Goal: Information Seeking & Learning: Learn about a topic

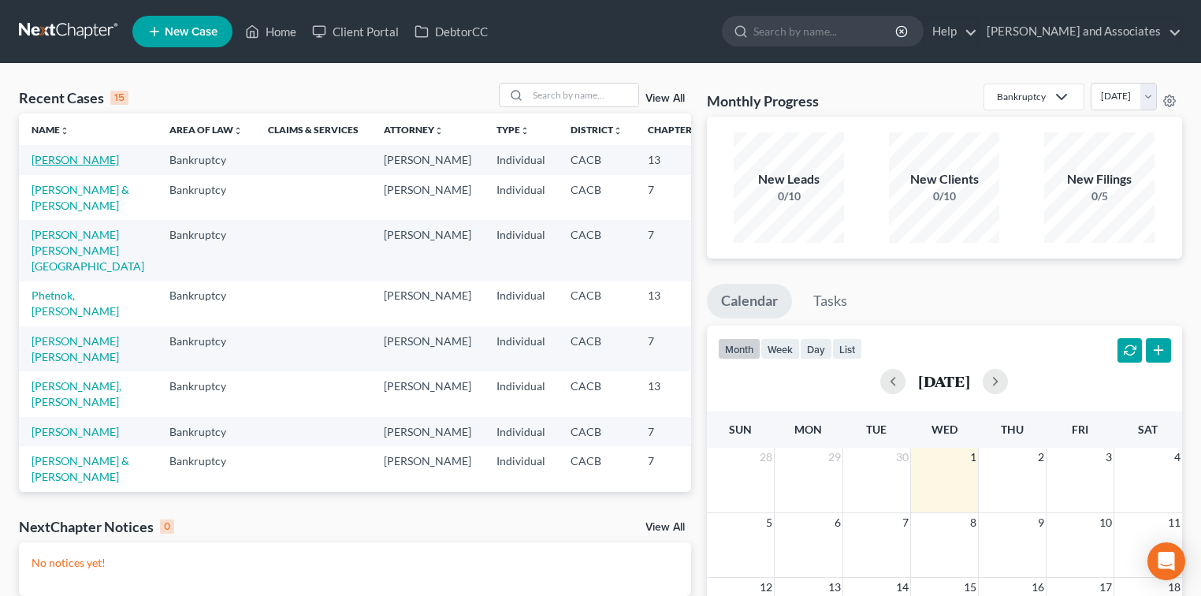
click at [47, 161] on link "[PERSON_NAME]" at bounding box center [75, 159] width 87 height 13
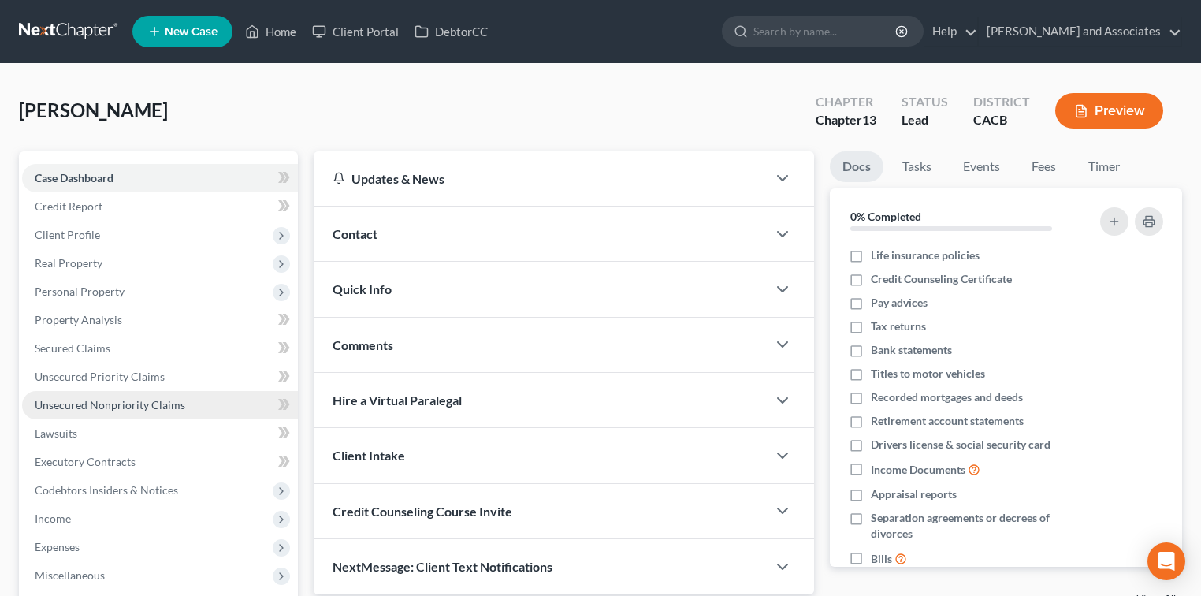
click at [128, 400] on span "Unsecured Nonpriority Claims" at bounding box center [110, 404] width 151 height 13
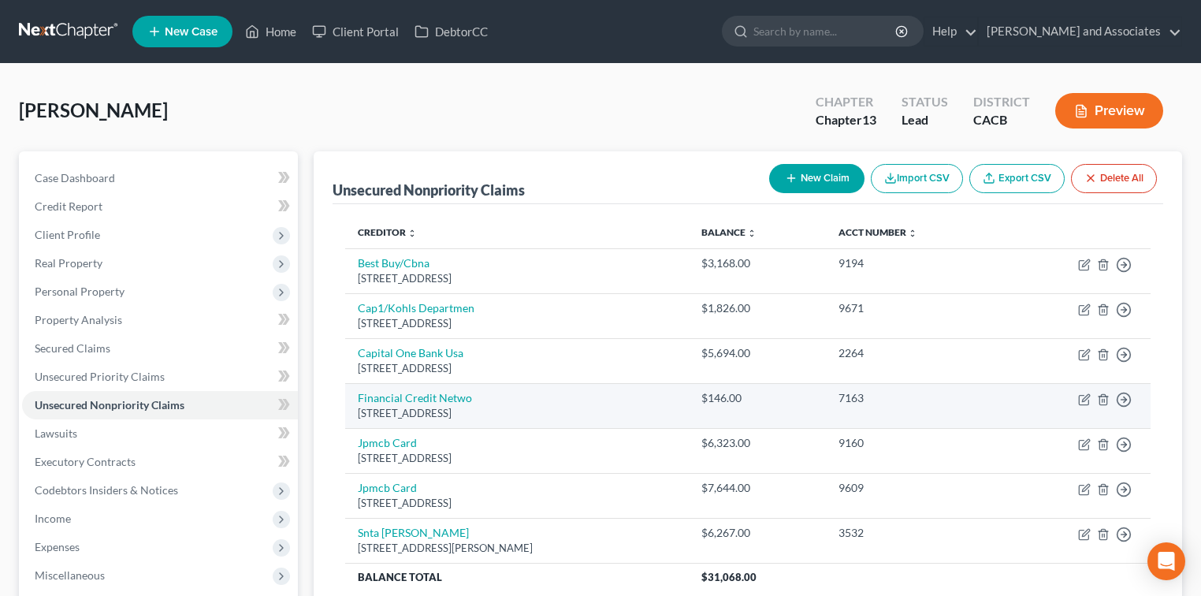
scroll to position [228, 0]
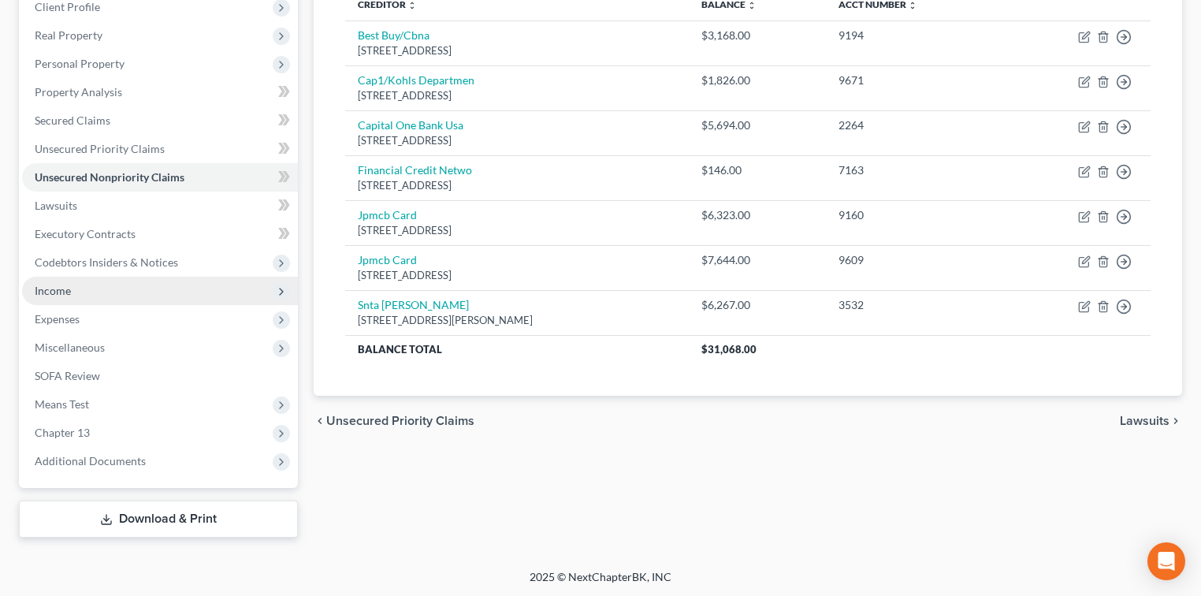
click at [136, 298] on span "Income" at bounding box center [160, 291] width 276 height 28
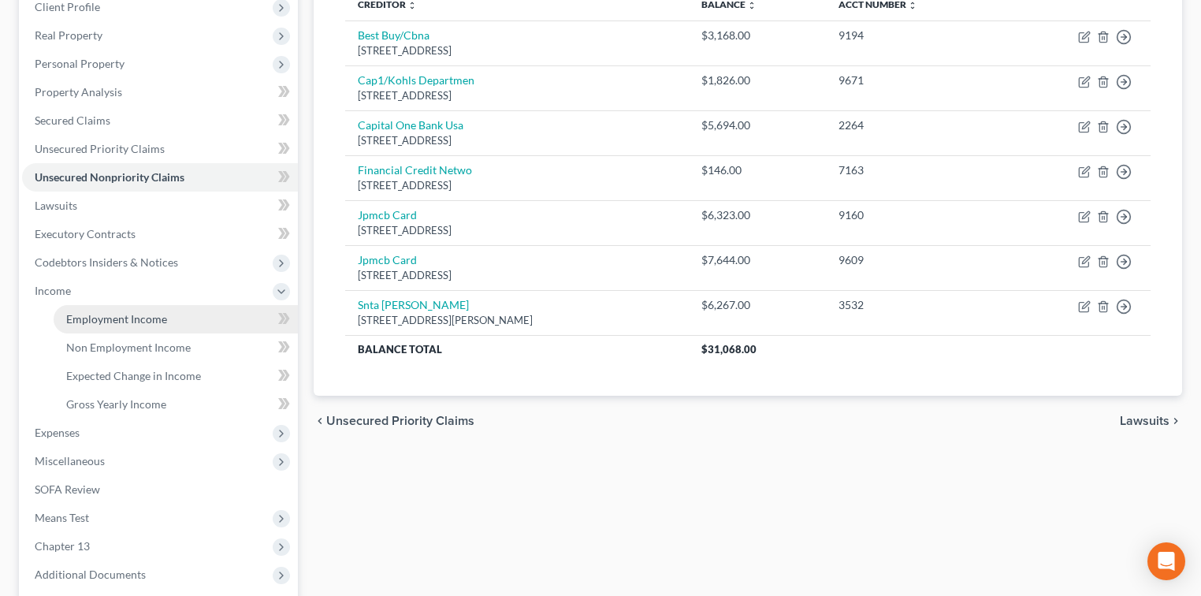
click at [132, 312] on span "Employment Income" at bounding box center [116, 318] width 101 height 13
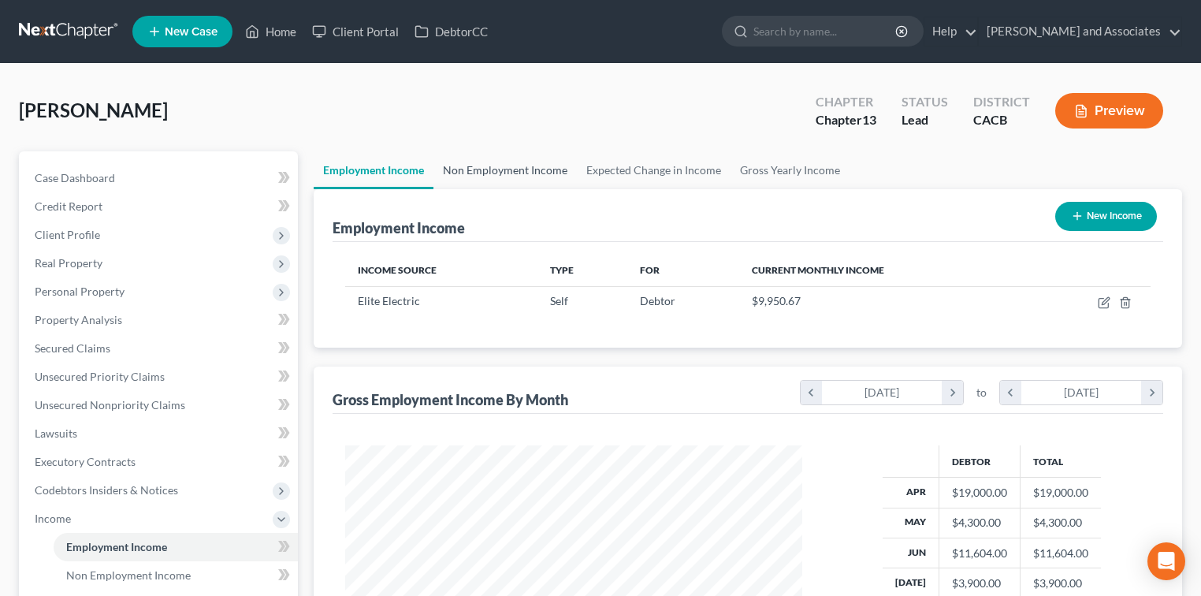
click at [518, 159] on link "Non Employment Income" at bounding box center [505, 170] width 143 height 38
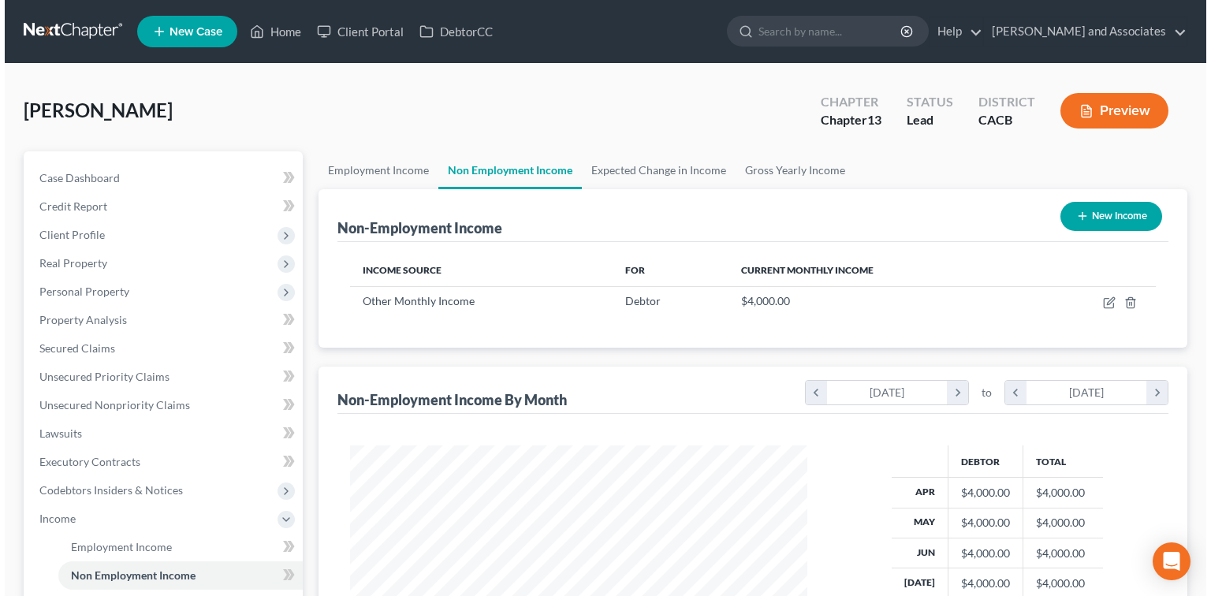
scroll to position [281, 489]
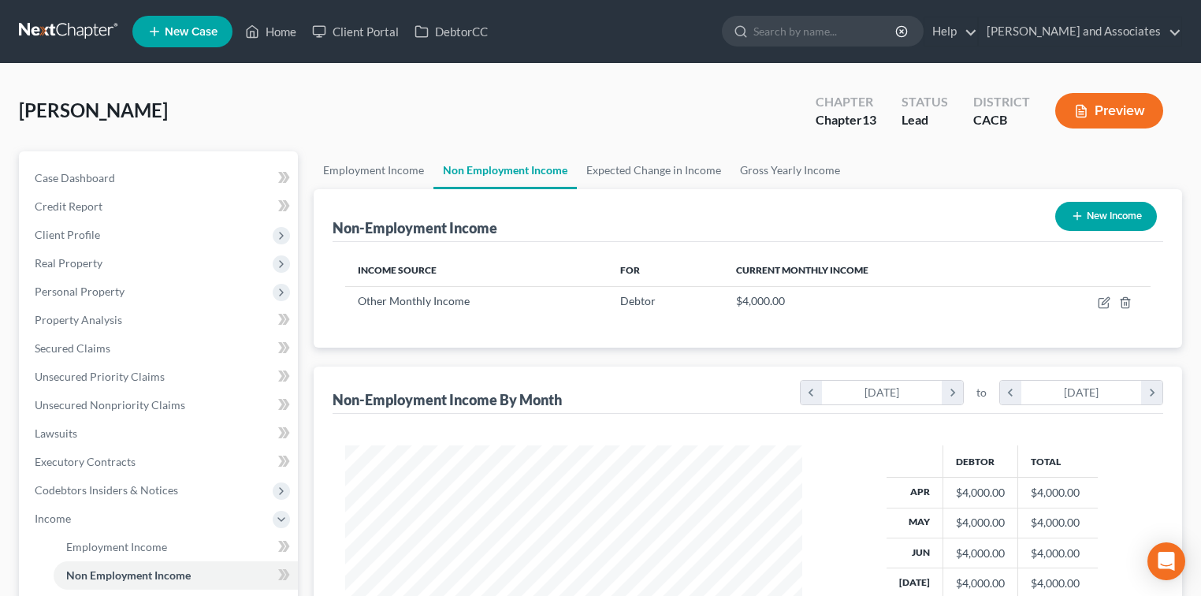
click at [1141, 112] on button "Preview" at bounding box center [1109, 110] width 108 height 35
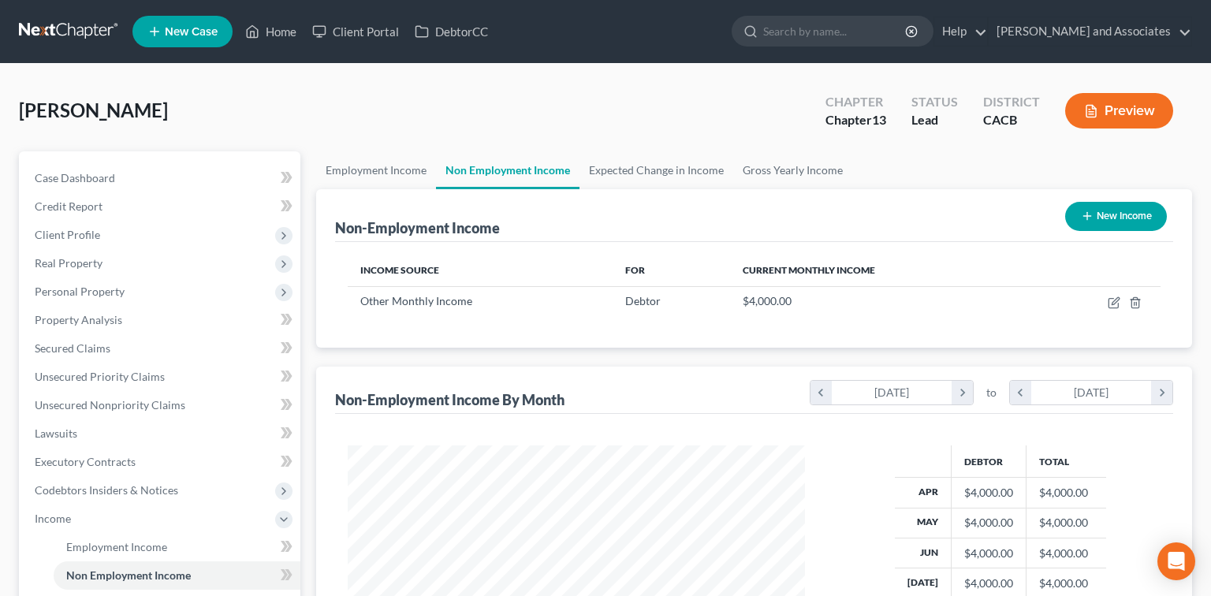
scroll to position [281, 492]
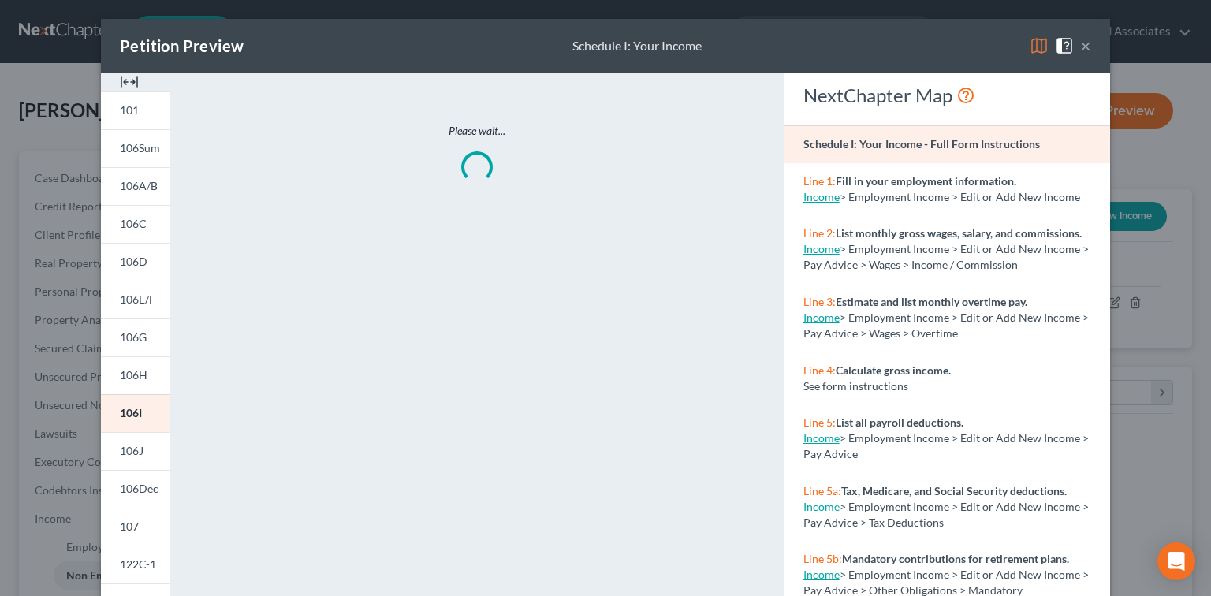
click at [1036, 45] on img at bounding box center [1038, 45] width 19 height 19
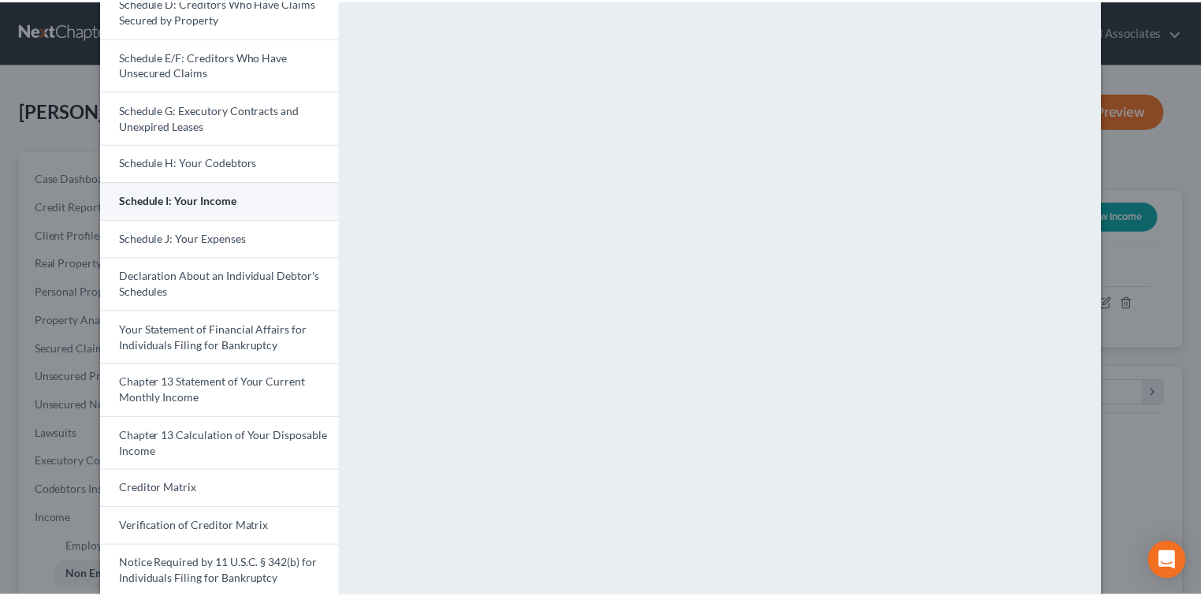
scroll to position [315, 0]
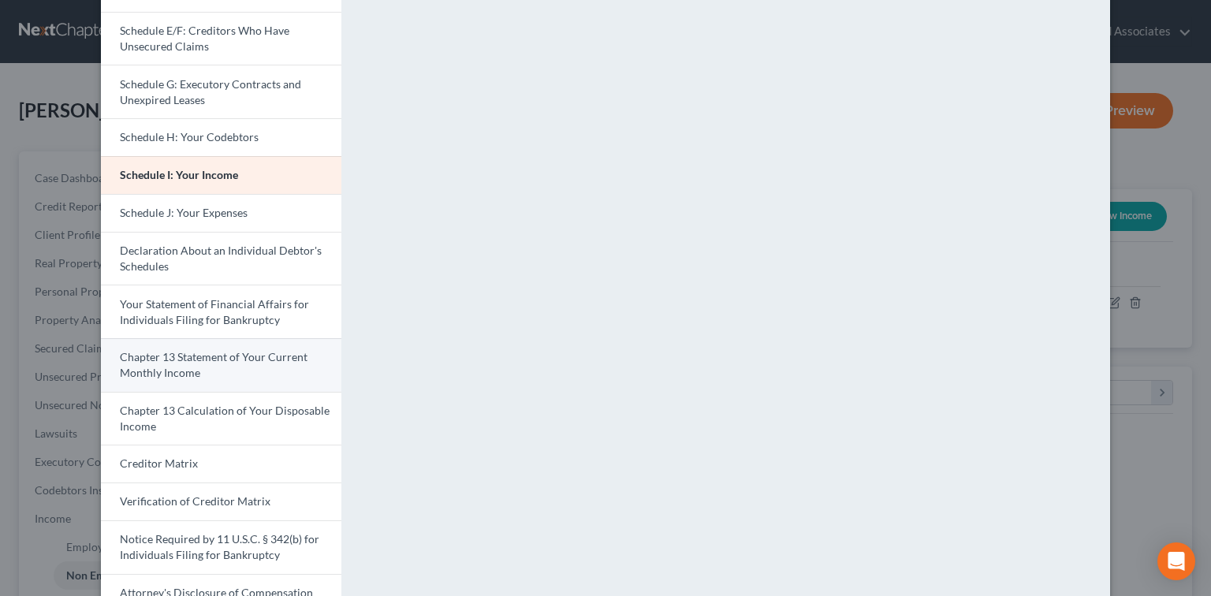
click at [221, 368] on link "Chapter 13 Statement of Your Current Monthly Income" at bounding box center [221, 365] width 240 height 54
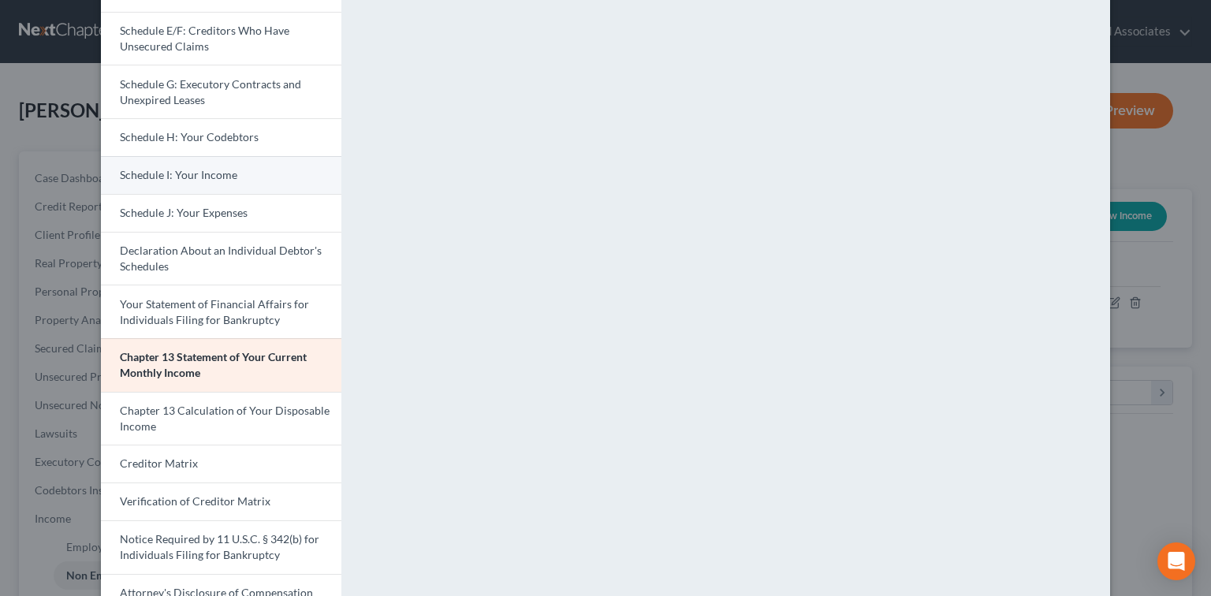
click at [232, 175] on link "Schedule I: Your Income" at bounding box center [221, 175] width 240 height 38
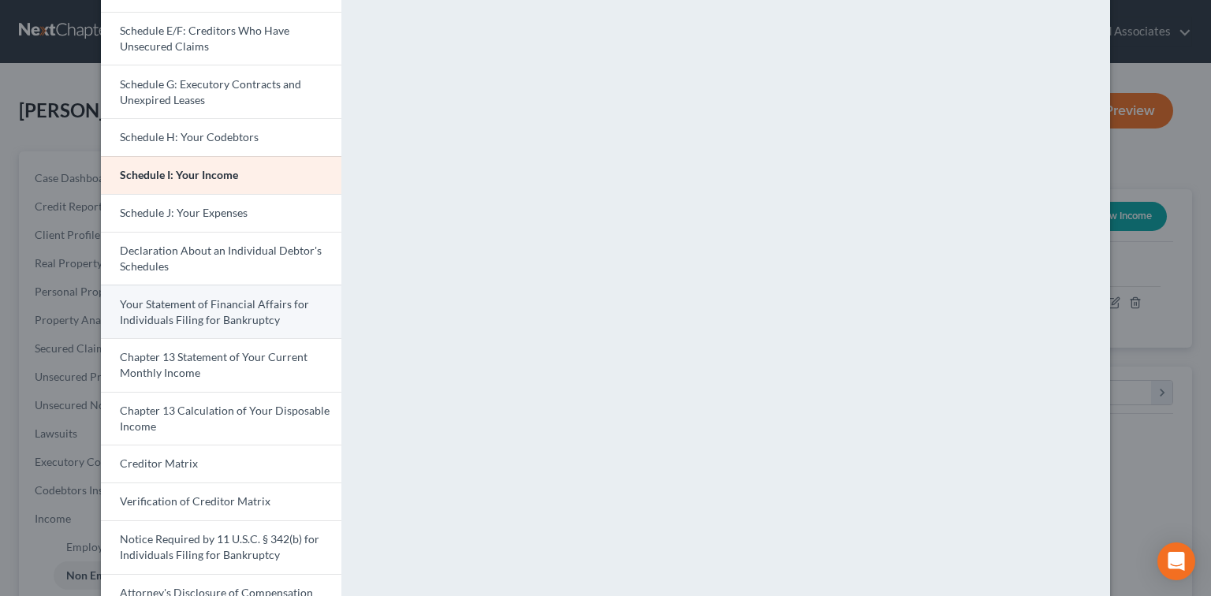
click at [231, 326] on link "Your Statement of Financial Affairs for Individuals Filing for Bankruptcy" at bounding box center [221, 312] width 240 height 54
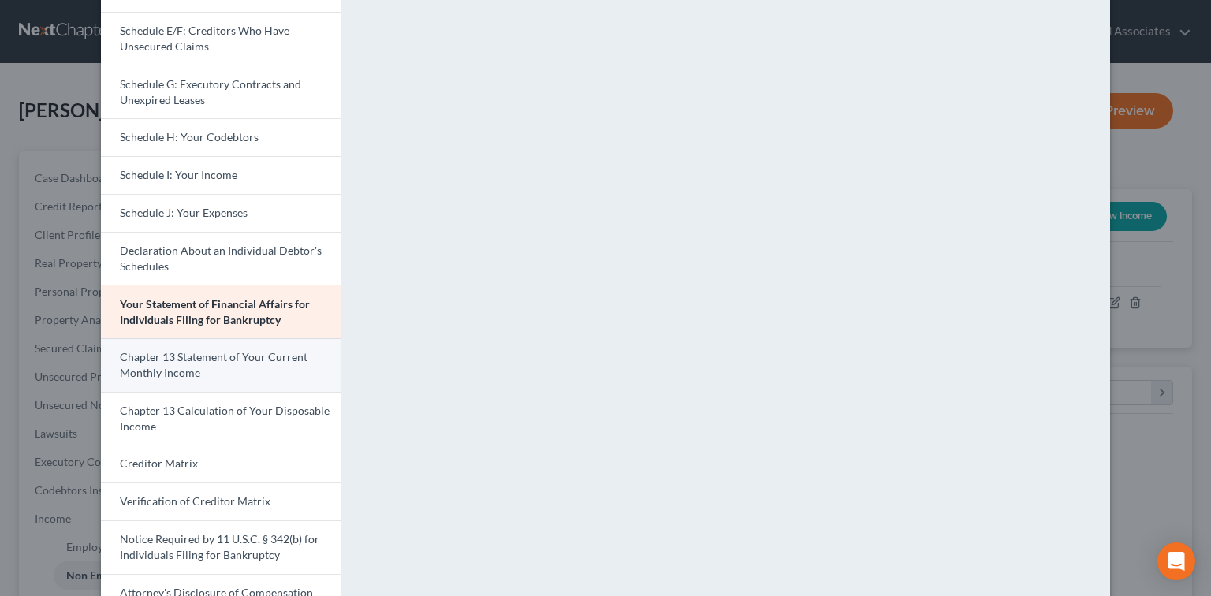
click at [293, 368] on link "Chapter 13 Statement of Your Current Monthly Income" at bounding box center [221, 365] width 240 height 54
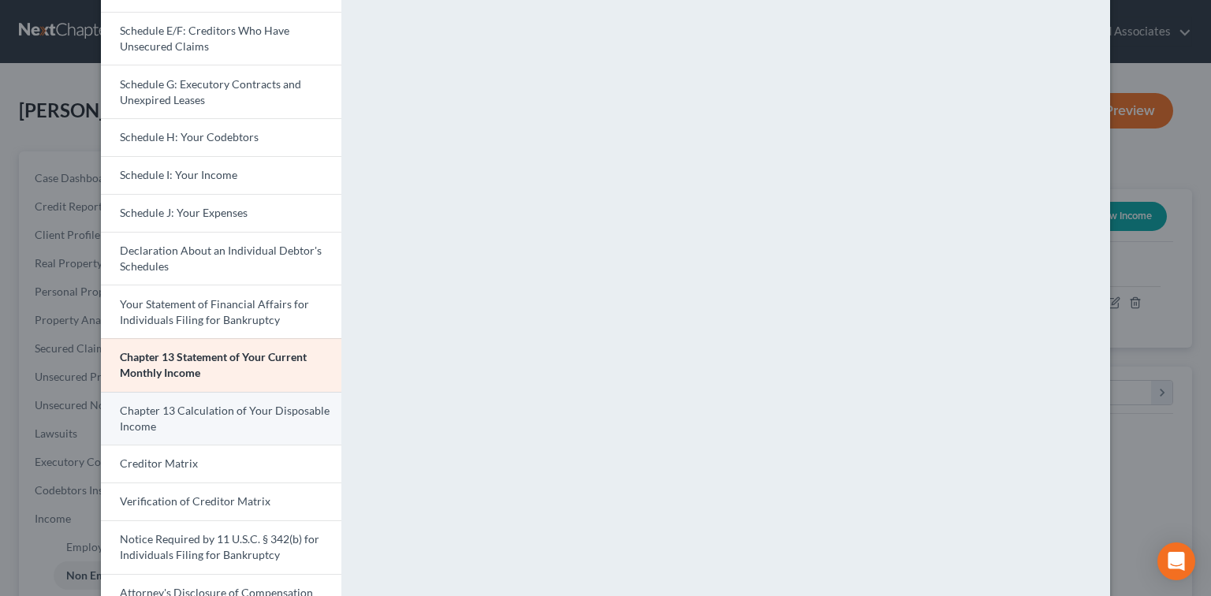
click at [212, 406] on span "Chapter 13 Calculation of Your Disposable Income" at bounding box center [225, 418] width 210 height 29
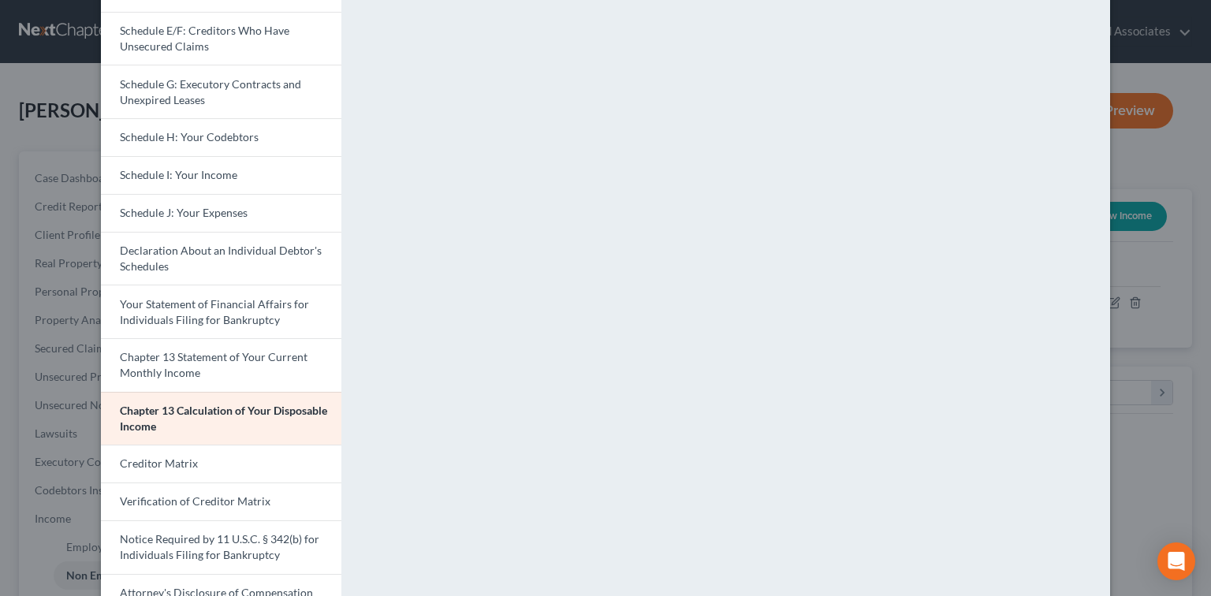
click at [1151, 359] on div "Petition Preview Chapter 13 Calculation of Your Disposable Income × Voluntary P…" at bounding box center [605, 298] width 1211 height 596
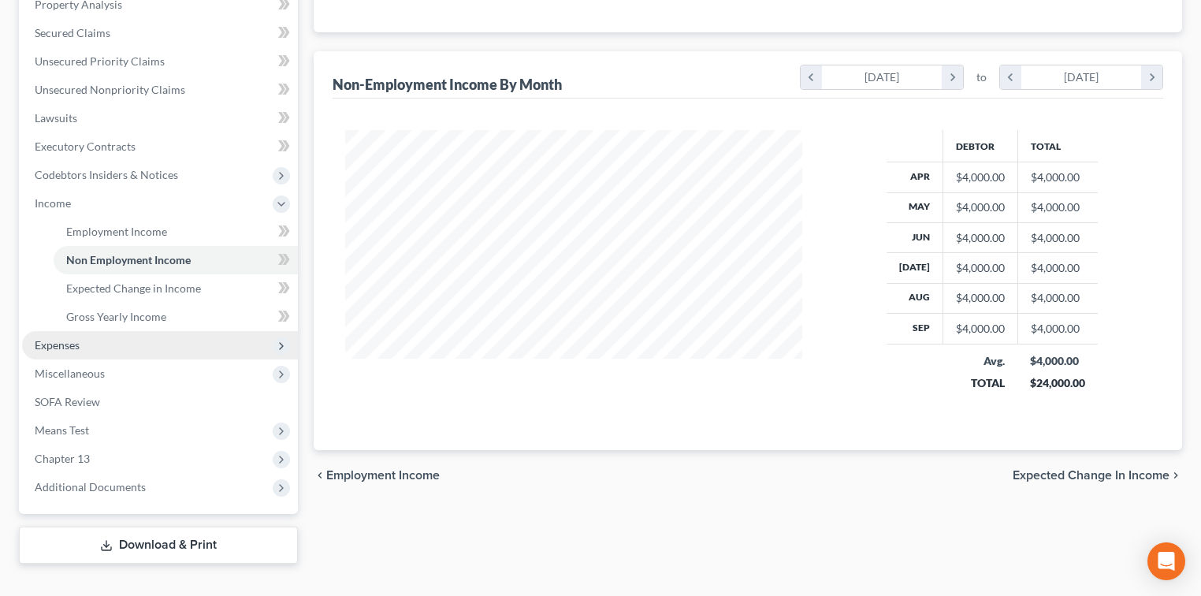
click at [160, 349] on span "Expenses" at bounding box center [160, 345] width 276 height 28
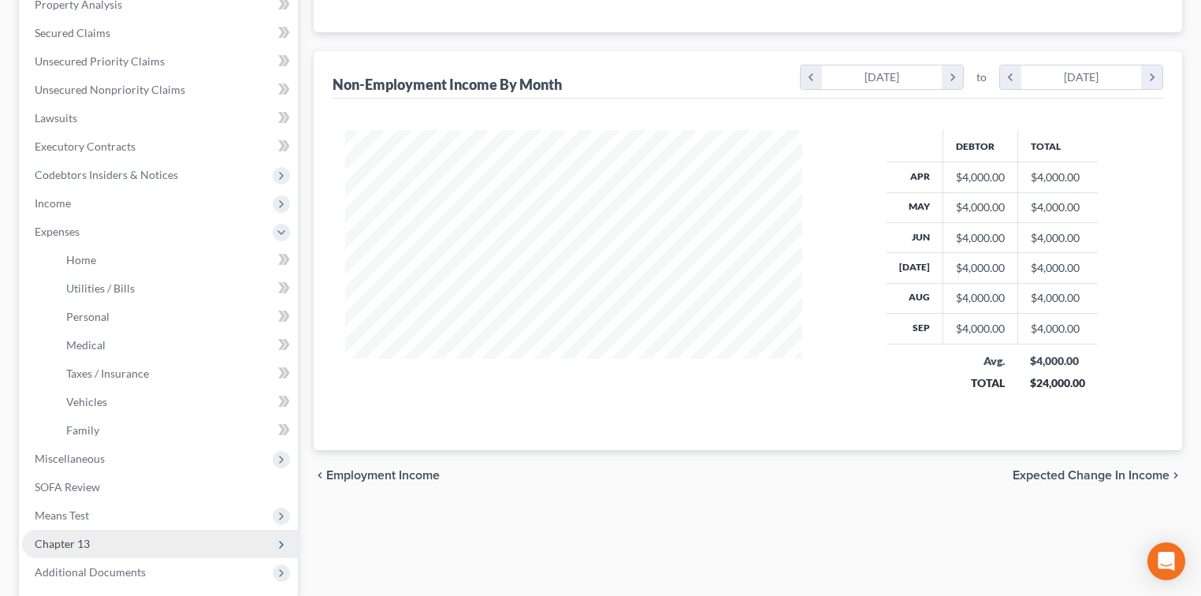
click at [76, 551] on span "Chapter 13" at bounding box center [160, 544] width 276 height 28
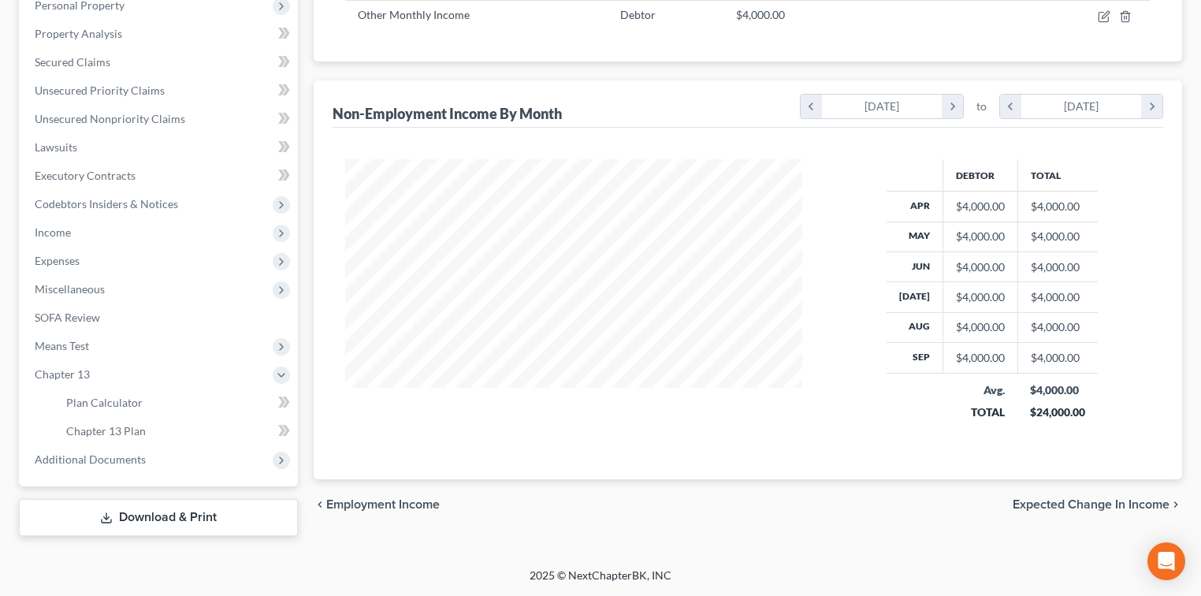
scroll to position [285, 0]
click at [127, 315] on link "SOFA Review" at bounding box center [160, 319] width 276 height 28
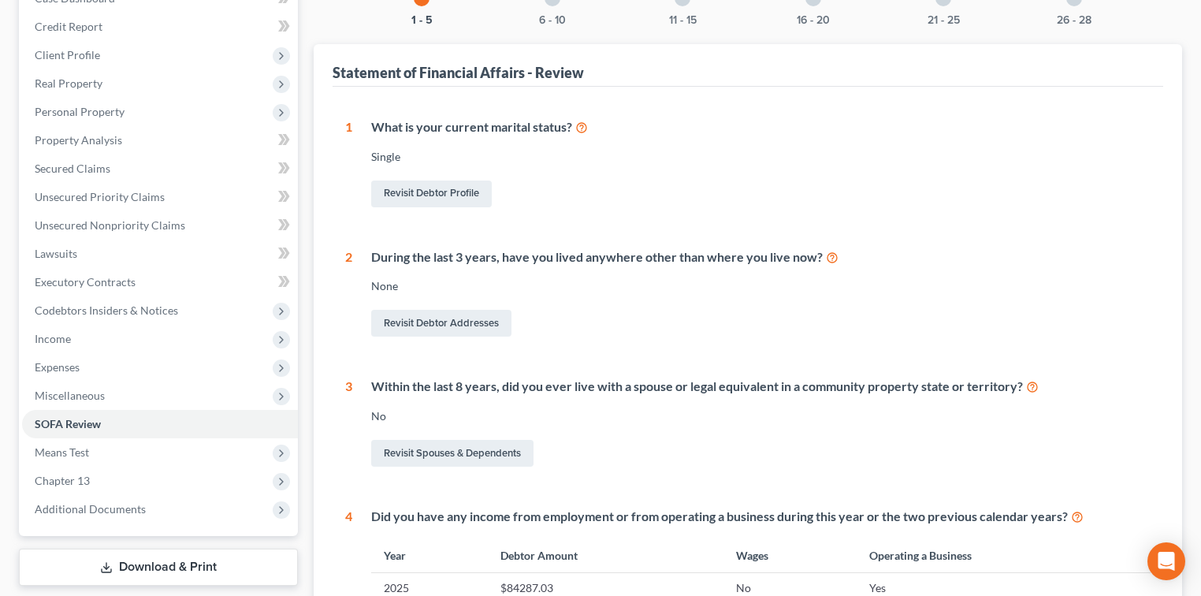
scroll to position [3, 0]
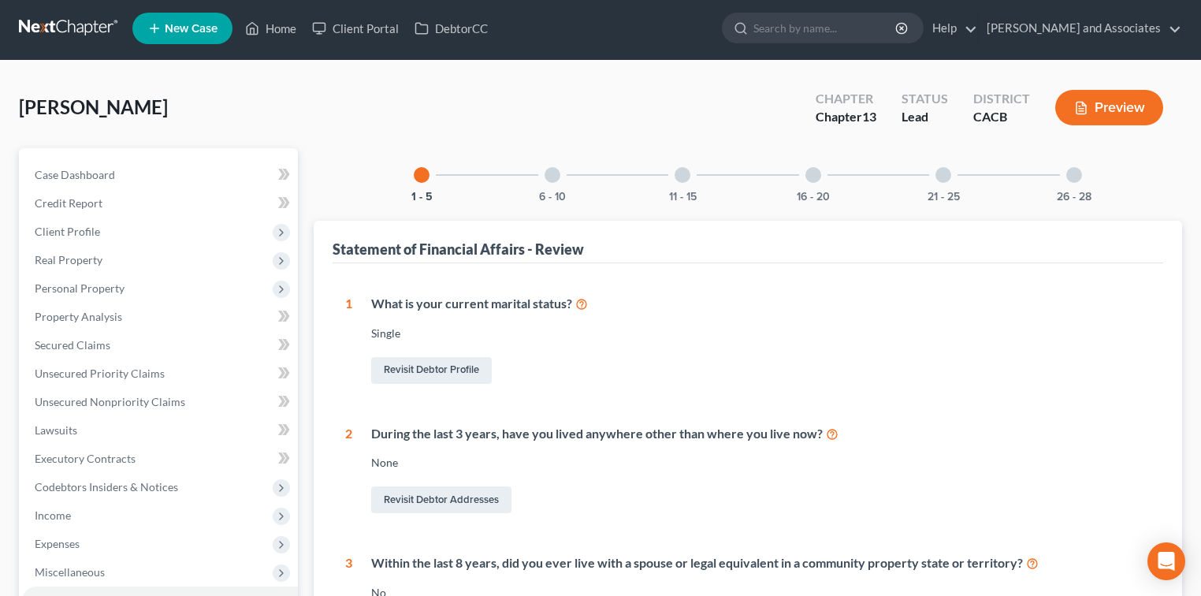
click at [546, 184] on div "6 - 10" at bounding box center [553, 175] width 54 height 54
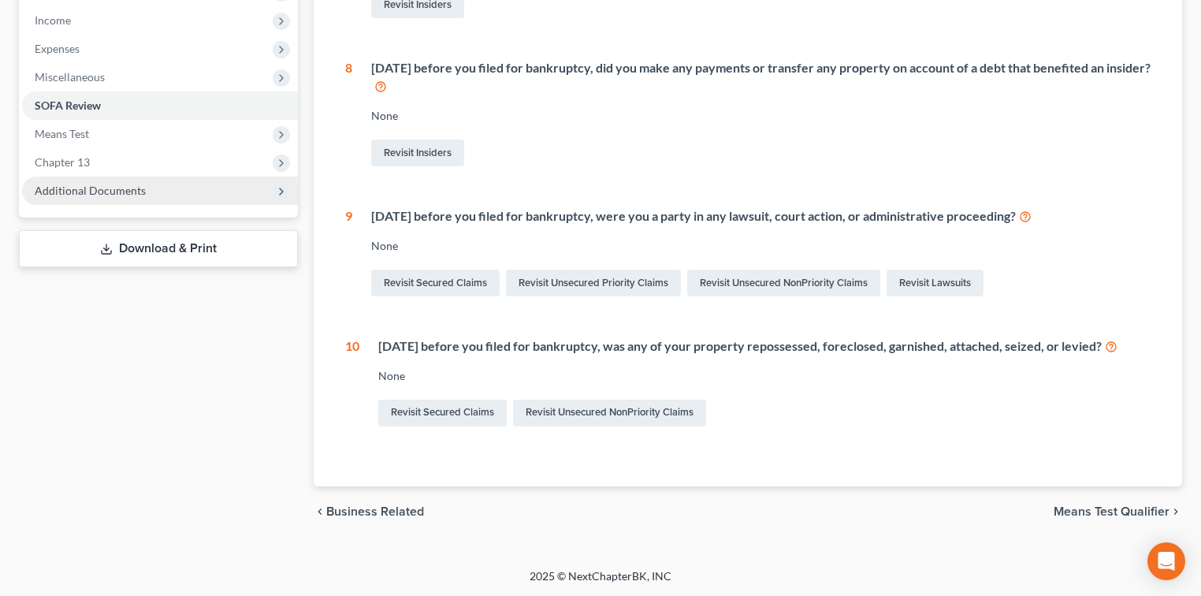
scroll to position [288, 0]
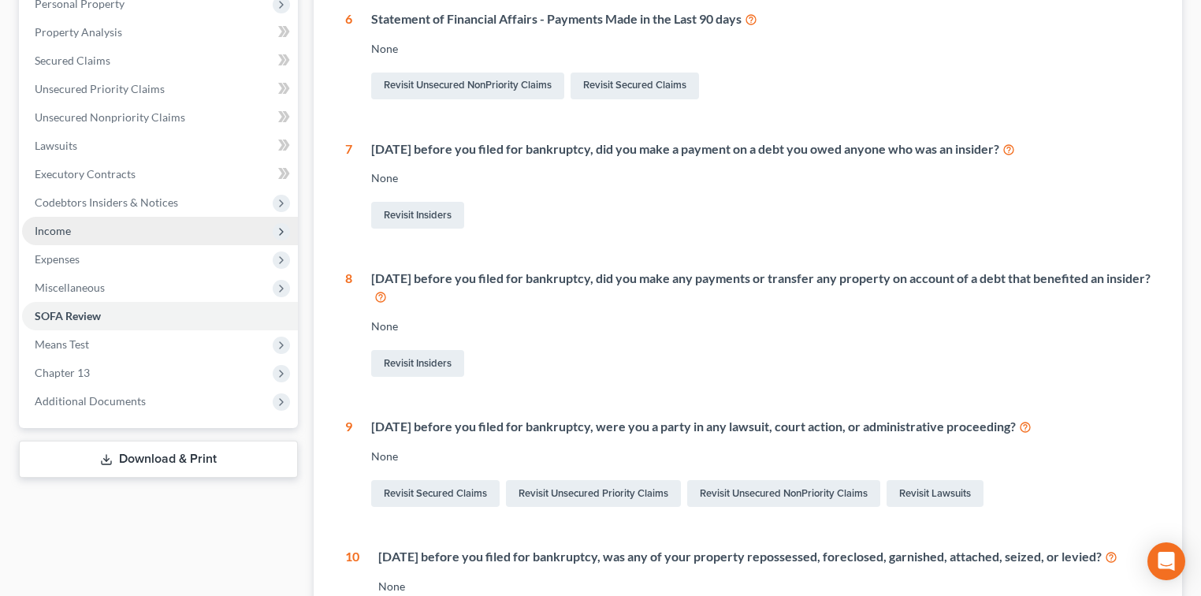
click at [101, 234] on span "Income" at bounding box center [160, 231] width 276 height 28
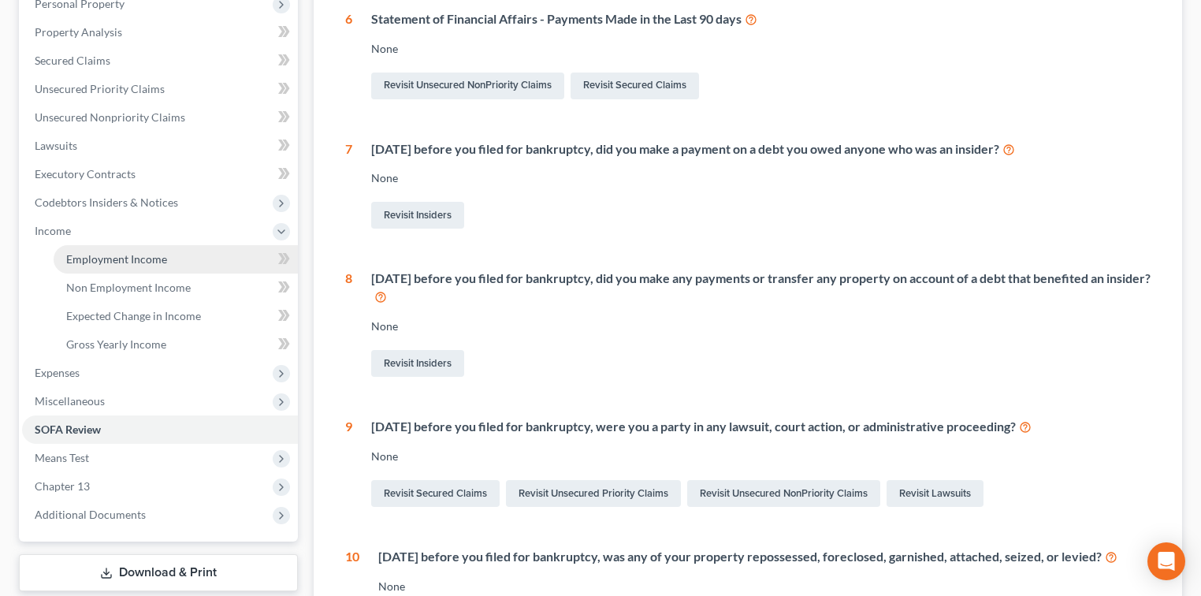
click at [126, 250] on link "Employment Income" at bounding box center [176, 259] width 244 height 28
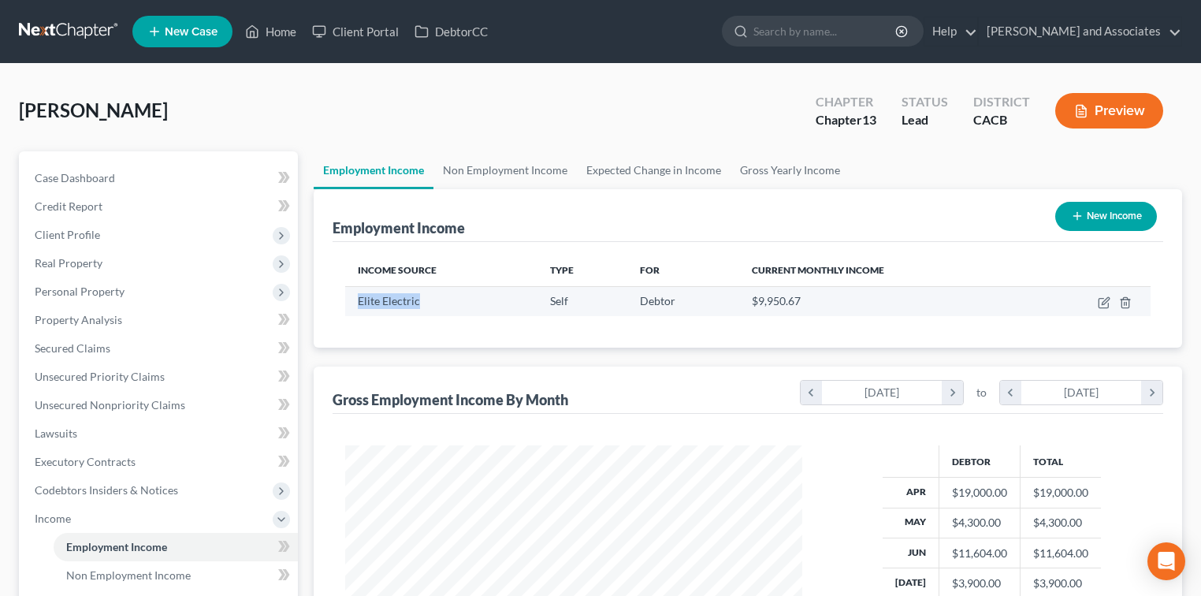
drag, startPoint x: 428, startPoint y: 301, endPoint x: 350, endPoint y: 302, distance: 78.0
click at [350, 302] on td "Elite Electric" at bounding box center [441, 301] width 192 height 30
click at [66, 27] on link at bounding box center [69, 31] width 101 height 28
